Goal: Information Seeking & Learning: Learn about a topic

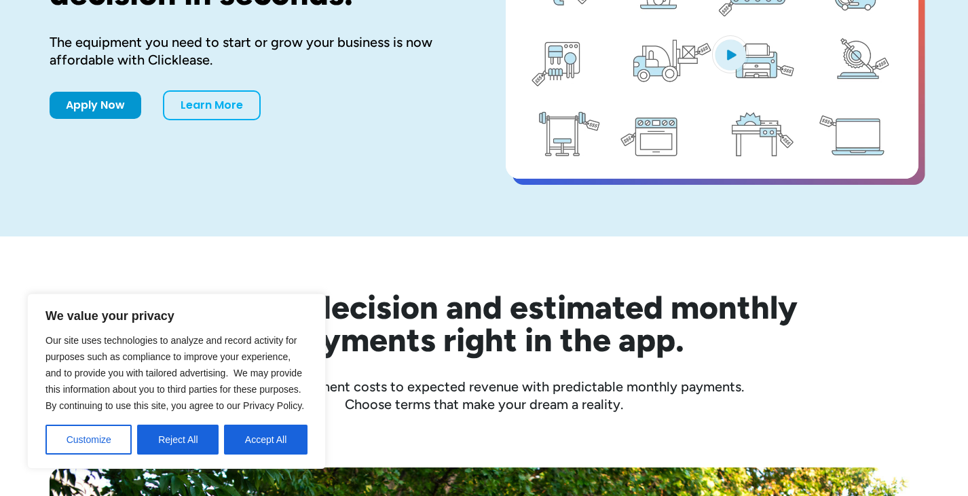
scroll to position [215, 0]
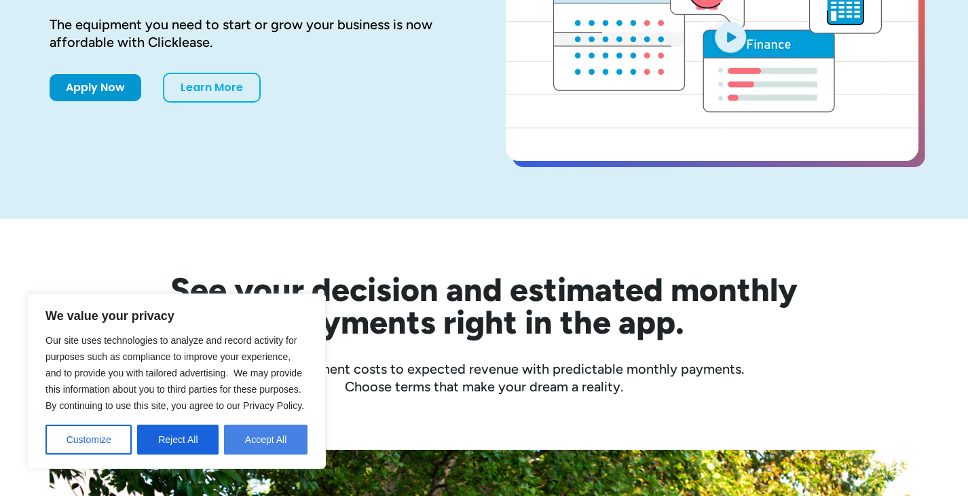
click at [243, 434] on button "Accept All" at bounding box center [266, 439] width 84 height 30
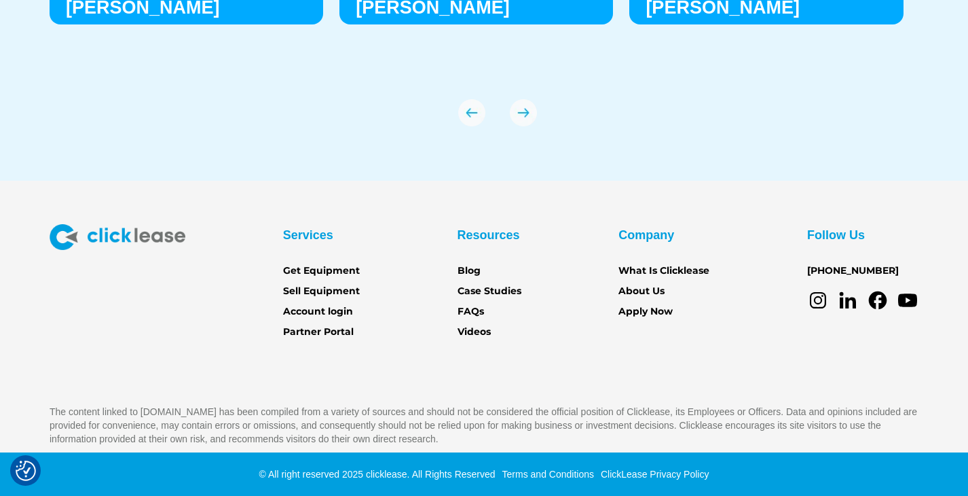
scroll to position [4824, 0]
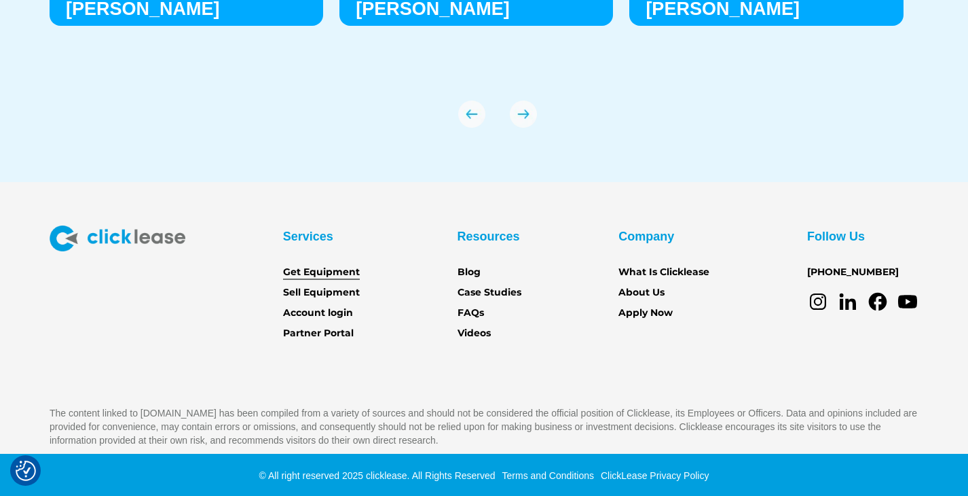
click at [325, 265] on link "Get Equipment" at bounding box center [321, 272] width 77 height 15
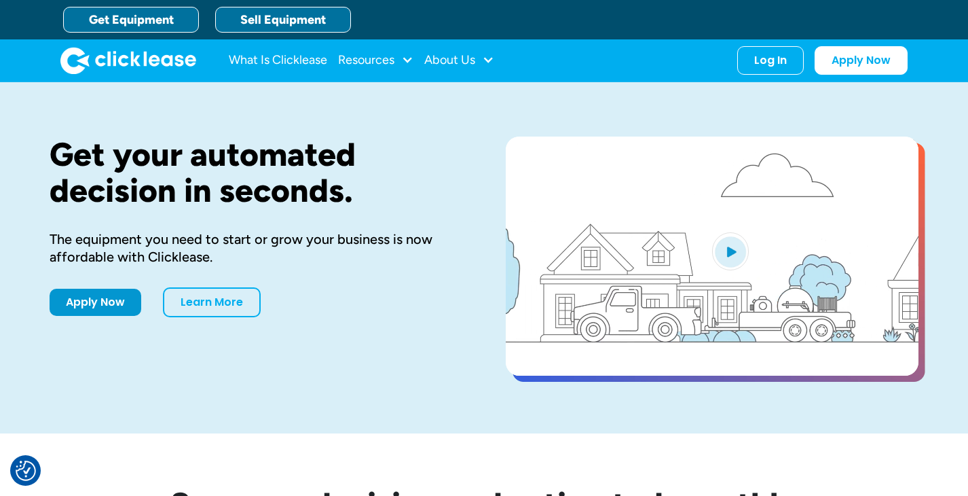
click at [264, 7] on link "Sell Equipment" at bounding box center [283, 20] width 136 height 26
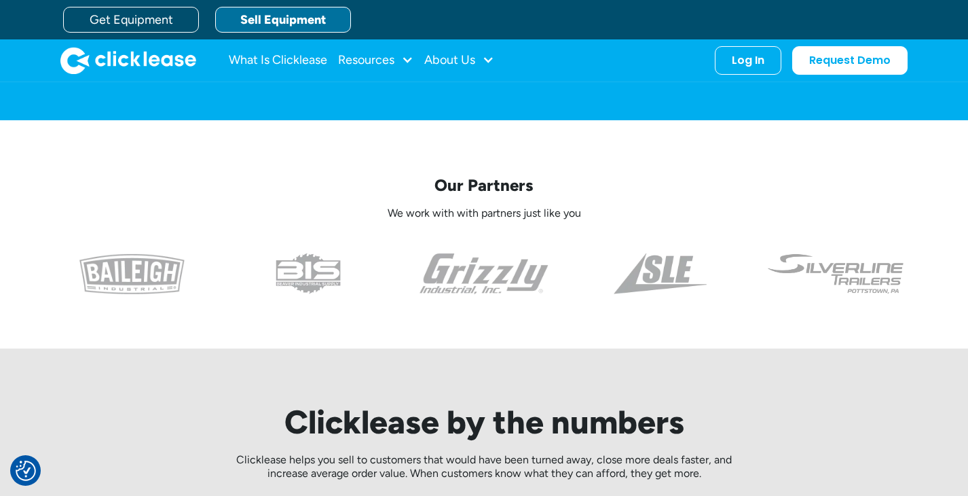
scroll to position [310, 0]
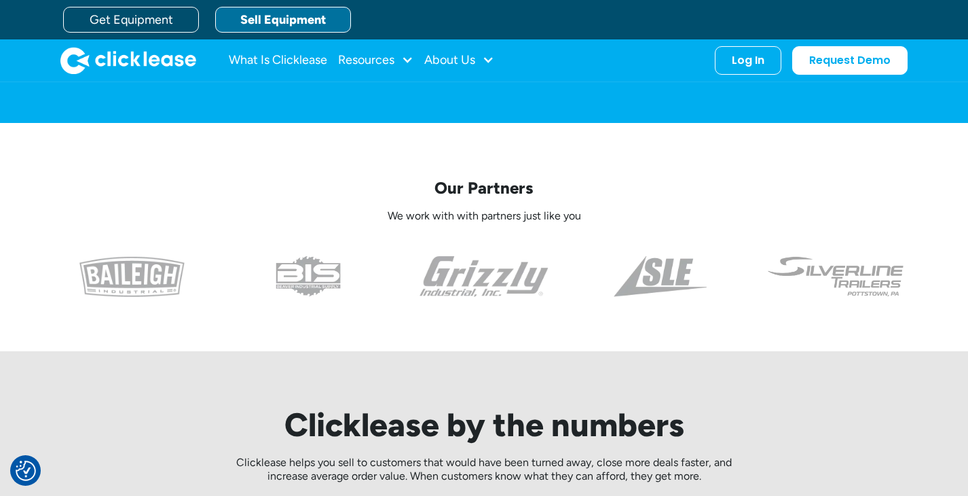
click at [164, 275] on img at bounding box center [131, 276] width 105 height 41
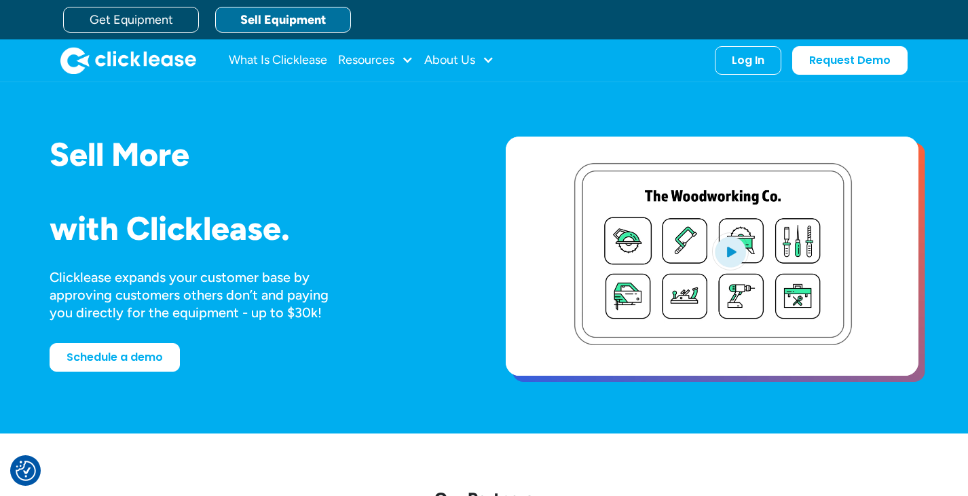
scroll to position [0, 0]
